Goal: Task Accomplishment & Management: Use online tool/utility

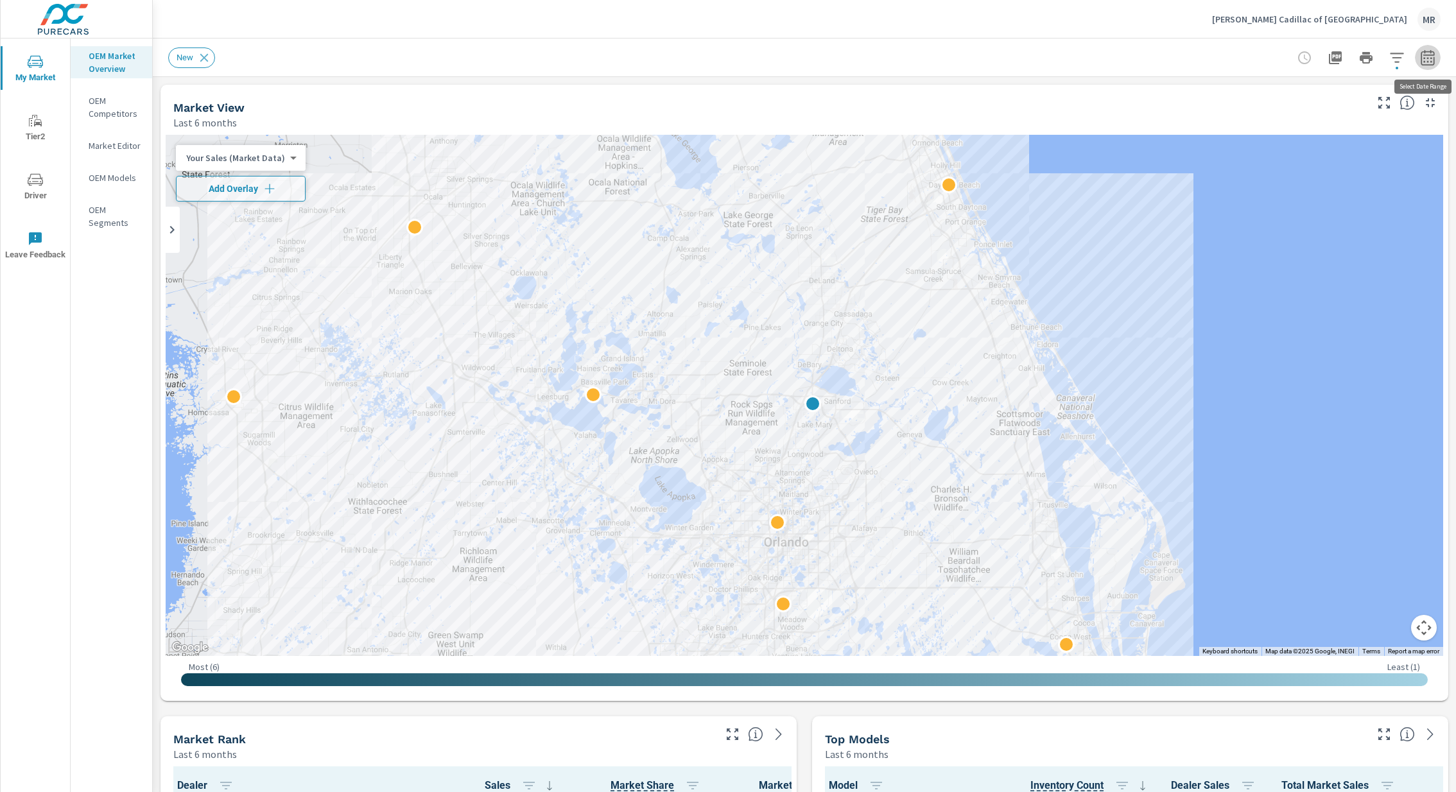
click at [1435, 53] on icon "button" at bounding box center [1427, 57] width 15 height 15
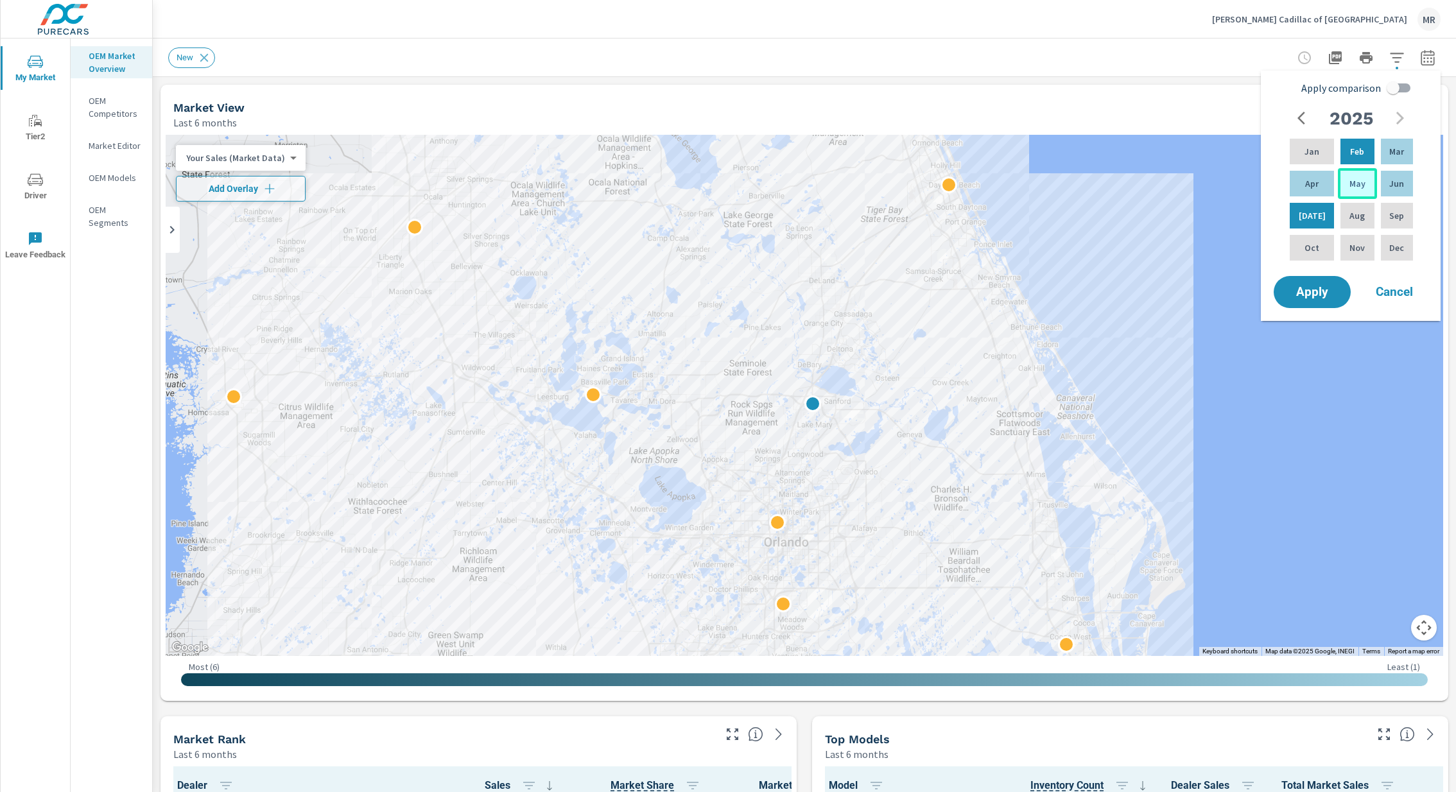
click at [1361, 180] on div "May" at bounding box center [1357, 183] width 39 height 31
click at [1396, 182] on p "Jun" at bounding box center [1396, 183] width 15 height 13
click at [1321, 286] on span "Apply" at bounding box center [1312, 292] width 53 height 12
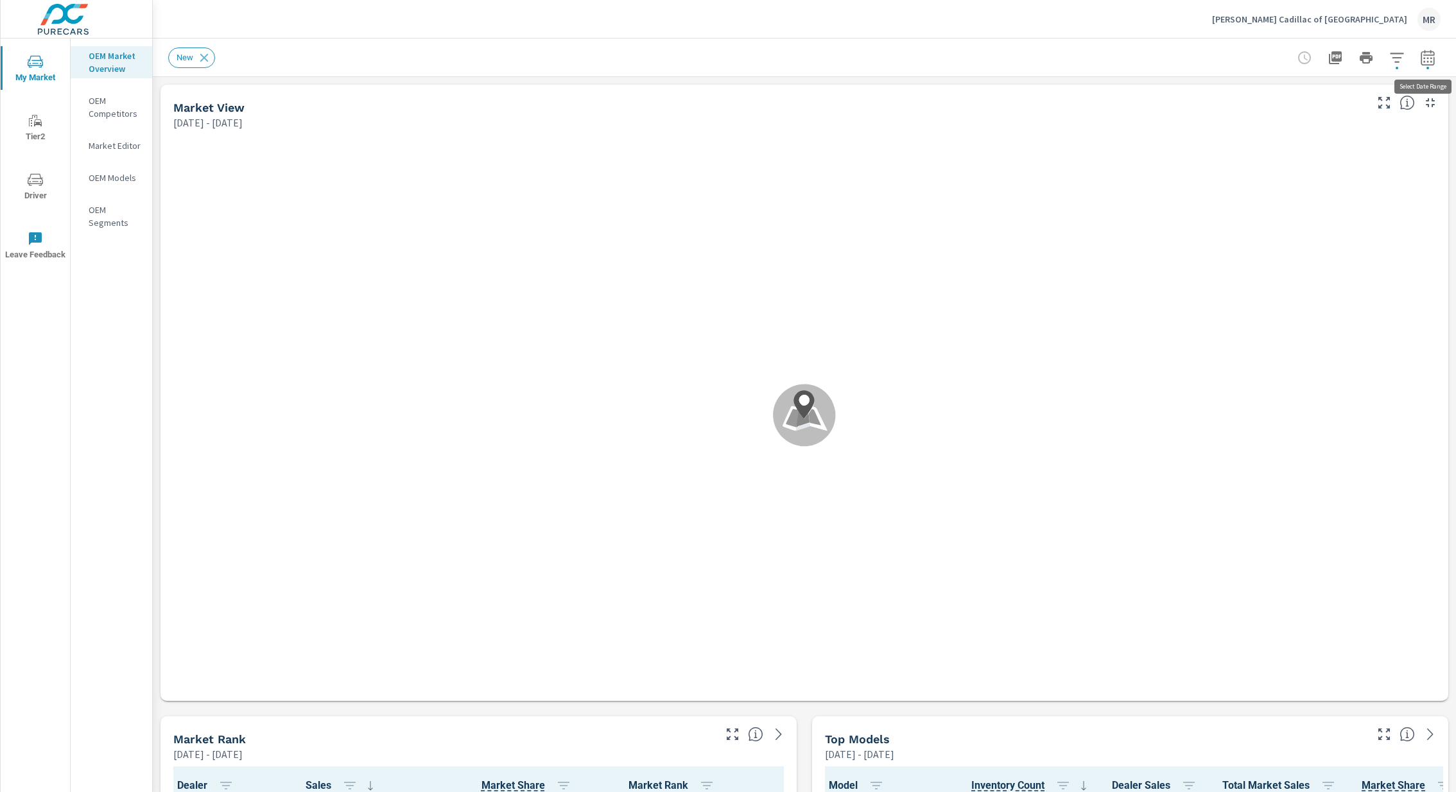
click at [1425, 58] on icon "button" at bounding box center [1427, 59] width 8 height 5
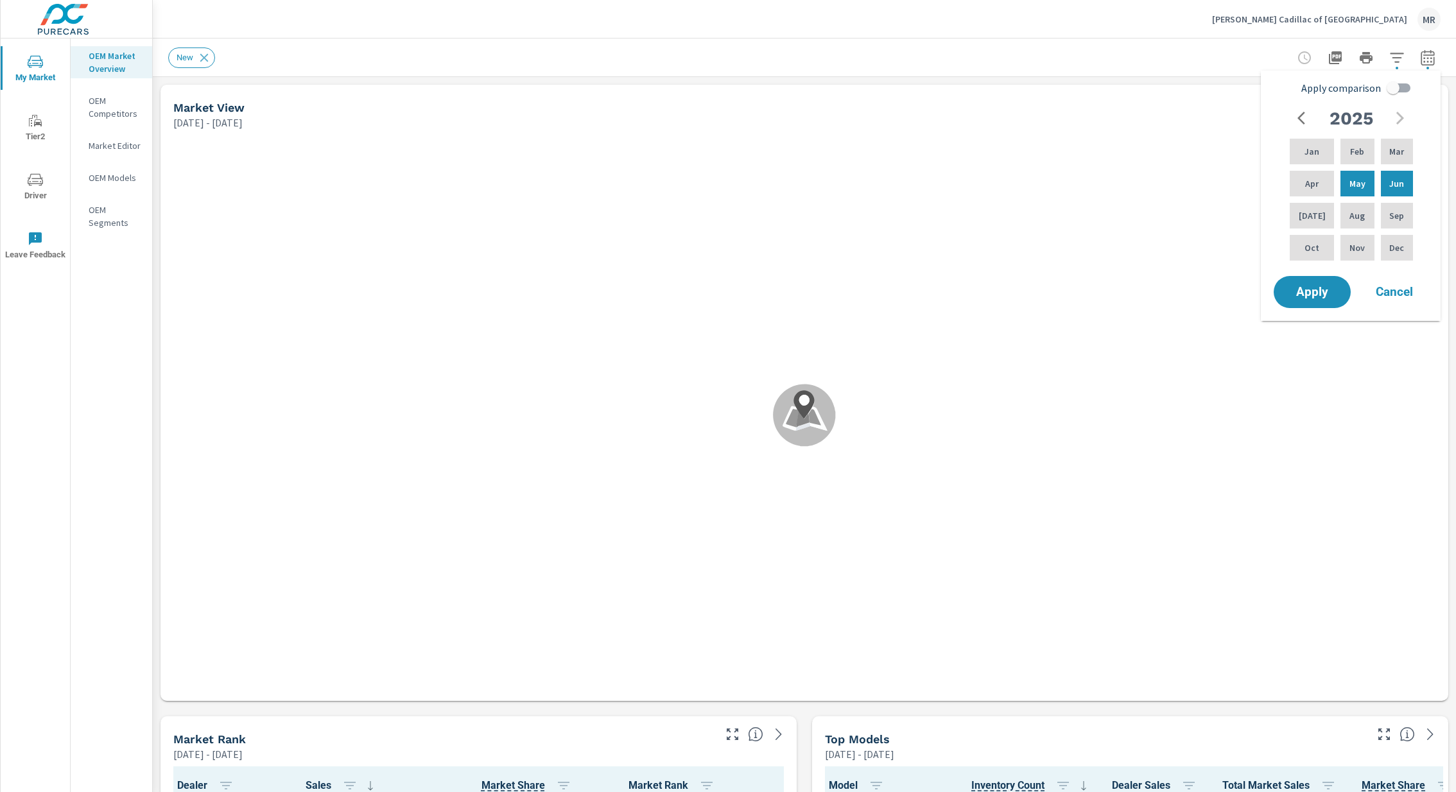
click at [1397, 90] on input "Apply comparison" at bounding box center [1393, 88] width 73 height 24
checkbox input "true"
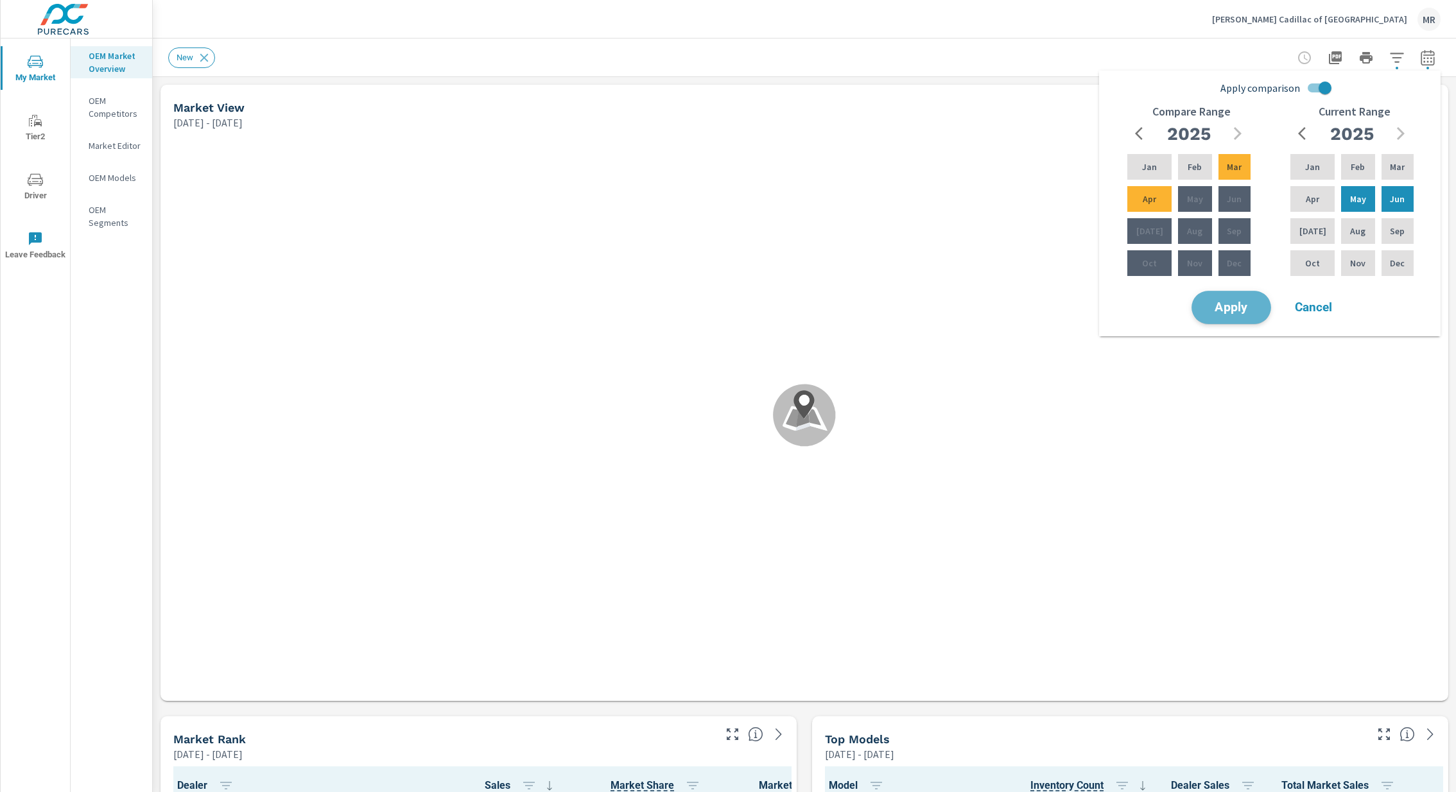
click at [1244, 296] on button "Apply" at bounding box center [1232, 307] width 80 height 33
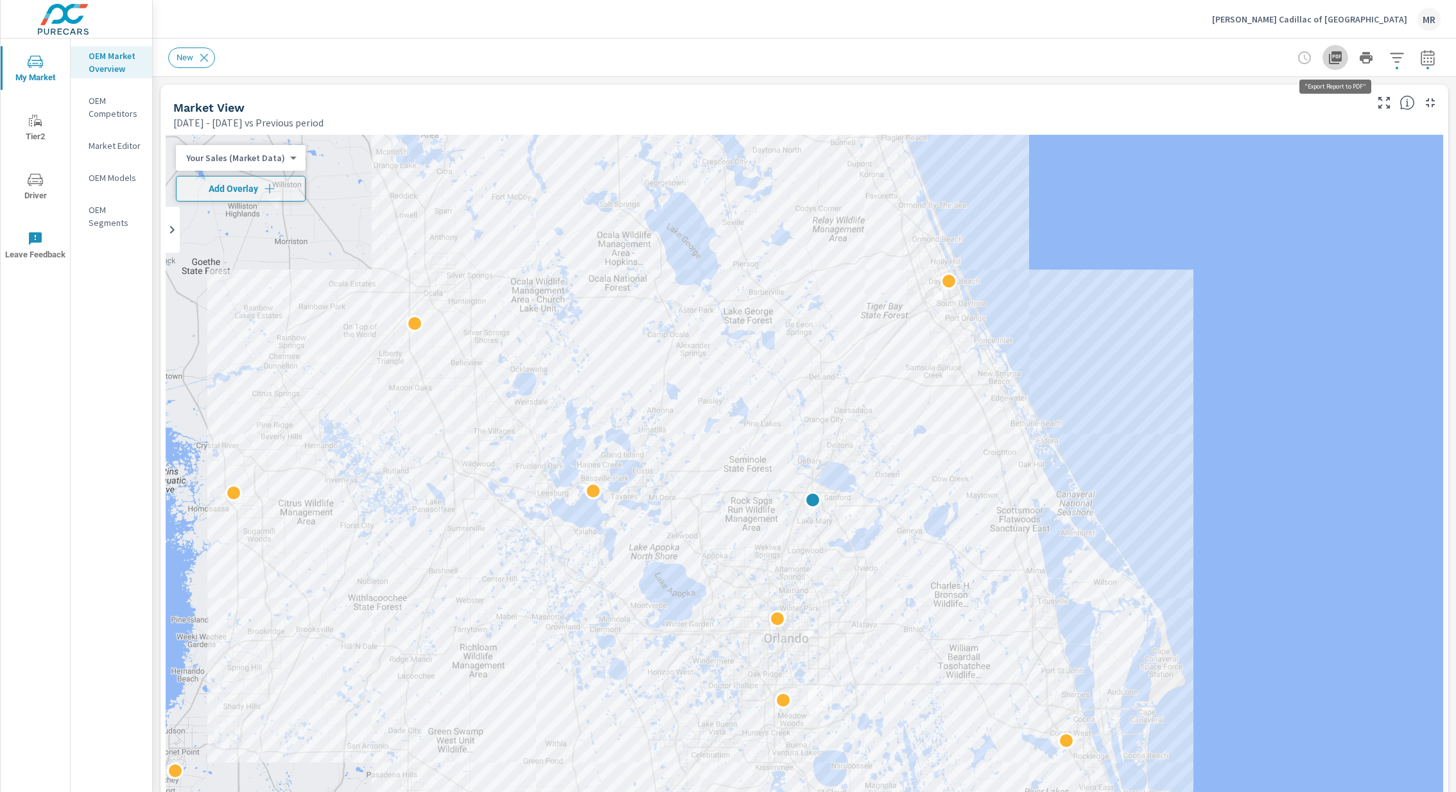
click at [1335, 60] on icon "button" at bounding box center [1335, 57] width 13 height 13
click at [269, 191] on icon "button" at bounding box center [269, 188] width 13 height 13
click at [1337, 58] on icon "button" at bounding box center [1335, 57] width 13 height 13
